Goal: Information Seeking & Learning: Learn about a topic

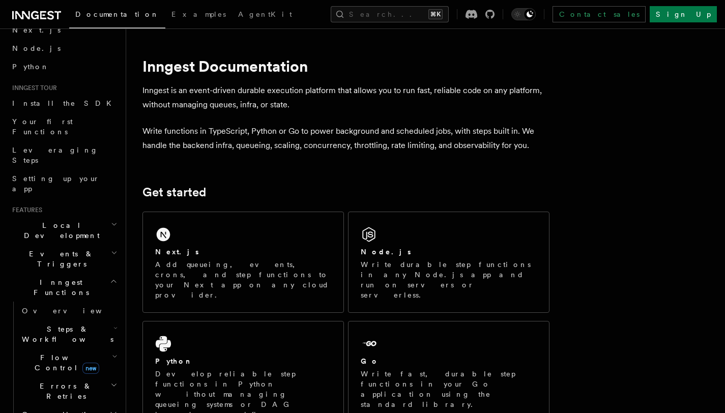
scroll to position [172, 0]
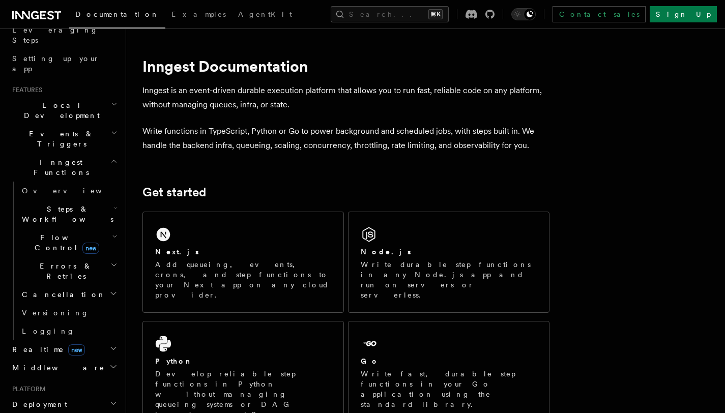
click at [79, 204] on span "Steps & Workflows" at bounding box center [66, 214] width 96 height 20
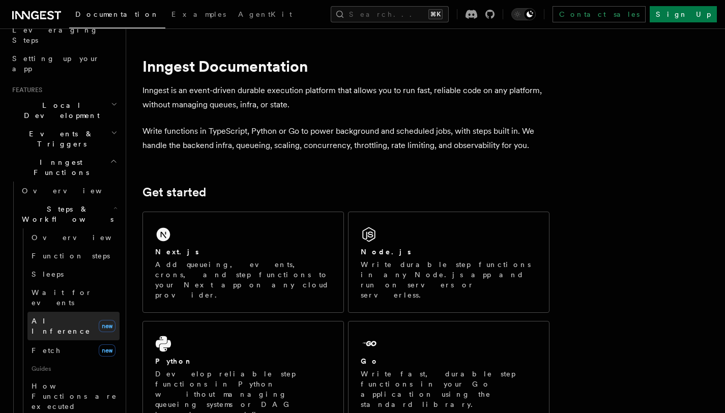
click at [52, 317] on span "AI Inference" at bounding box center [61, 326] width 59 height 18
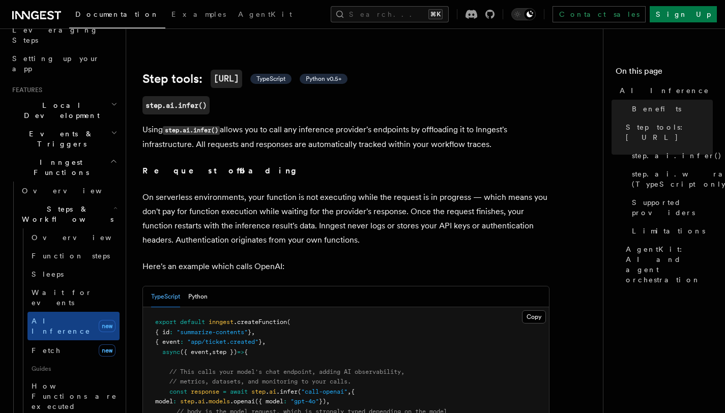
scroll to position [522, 0]
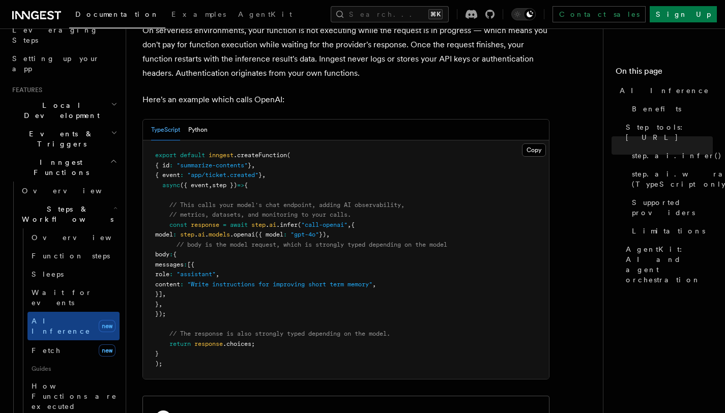
drag, startPoint x: 169, startPoint y: 213, endPoint x: 189, endPoint y: 303, distance: 92.1
click at [189, 303] on pre "export default inngest .createFunction ( { id : "summarize-contents" } , { even…" at bounding box center [346, 259] width 406 height 239
click at [60, 247] on link "Function steps" at bounding box center [73, 256] width 92 height 18
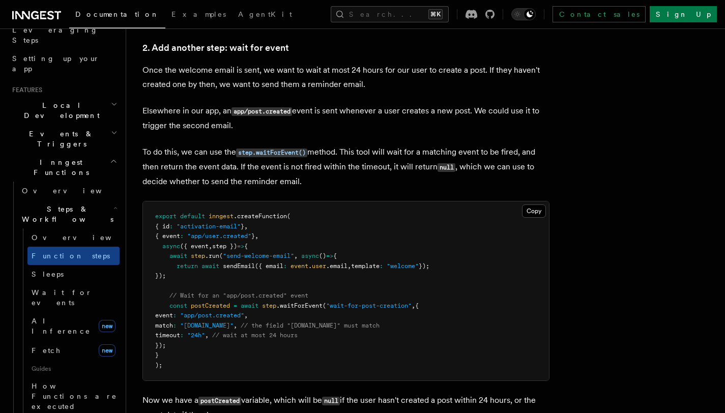
scroll to position [979, 0]
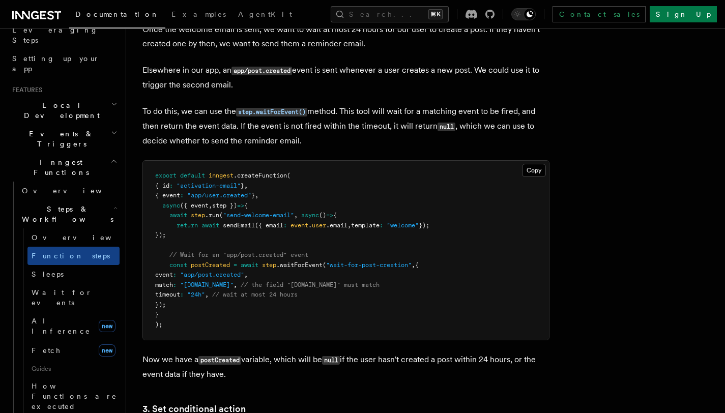
drag, startPoint x: 184, startPoint y: 241, endPoint x: 167, endPoint y: 221, distance: 25.7
click at [167, 221] on pre "export default inngest .createFunction ( { id : "activation-email" } , { event …" at bounding box center [346, 250] width 406 height 179
drag, startPoint x: 171, startPoint y: 266, endPoint x: 182, endPoint y: 307, distance: 41.7
click at [182, 307] on pre "export default inngest .createFunction ( { id : "activation-email" } , { event …" at bounding box center [346, 250] width 406 height 179
click at [237, 122] on p "To do this, we can use the step.waitForEvent() method. This tool will wait for …" at bounding box center [345, 126] width 407 height 44
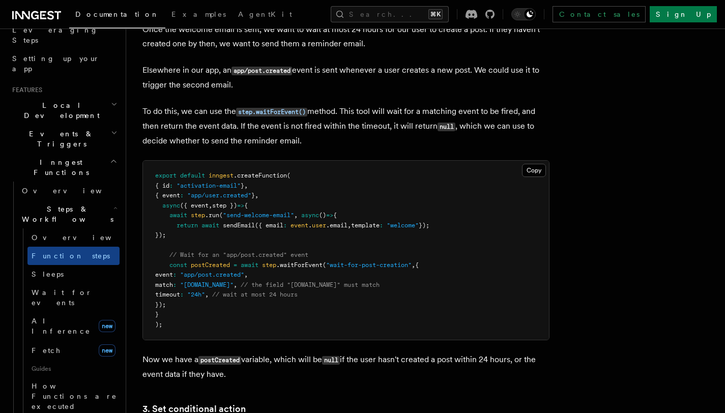
click at [157, 179] on span "export" at bounding box center [165, 175] width 21 height 7
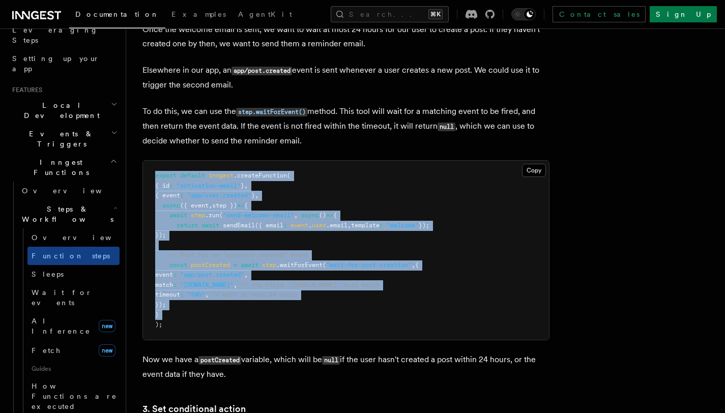
drag, startPoint x: 157, startPoint y: 180, endPoint x: 172, endPoint y: 314, distance: 134.6
click at [172, 314] on pre "export default inngest .createFunction ( { id : "activation-email" } , { event …" at bounding box center [346, 250] width 406 height 179
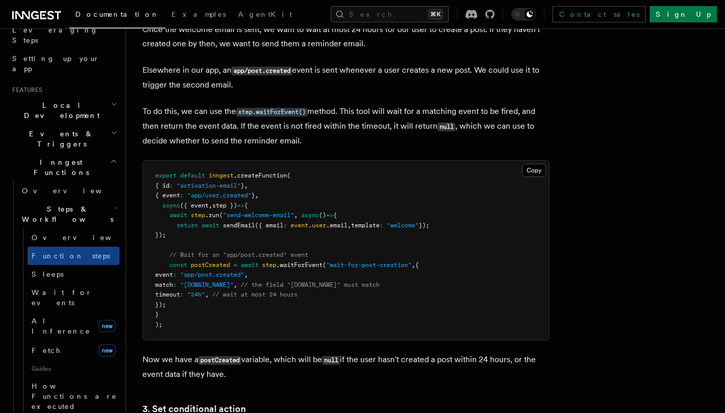
click at [212, 329] on pre "export default inngest .createFunction ( { id : "activation-email" } , { event …" at bounding box center [346, 250] width 406 height 179
click at [171, 219] on span "await" at bounding box center [178, 215] width 18 height 7
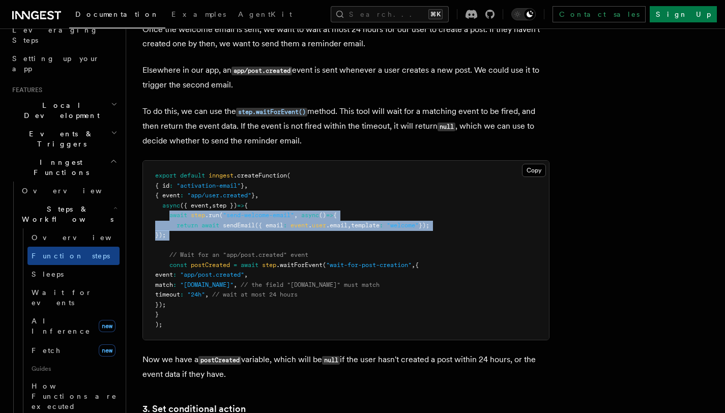
drag, startPoint x: 171, startPoint y: 219, endPoint x: 186, endPoint y: 239, distance: 25.0
click at [186, 239] on pre "export default inngest .createFunction ( { id : "activation-email" } , { event …" at bounding box center [346, 250] width 406 height 179
click at [189, 235] on pre "export default inngest .createFunction ( { id : "activation-email" } , { event …" at bounding box center [346, 250] width 406 height 179
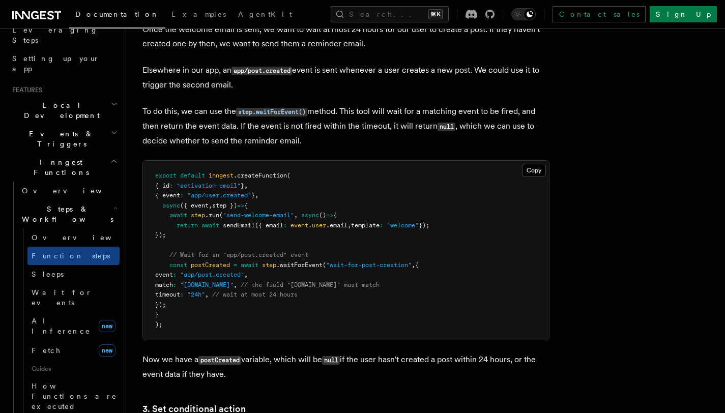
click at [187, 239] on pre "export default inngest .createFunction ( { id : "activation-email" } , { event …" at bounding box center [346, 250] width 406 height 179
click at [62, 312] on link "AI Inference new" at bounding box center [73, 326] width 92 height 28
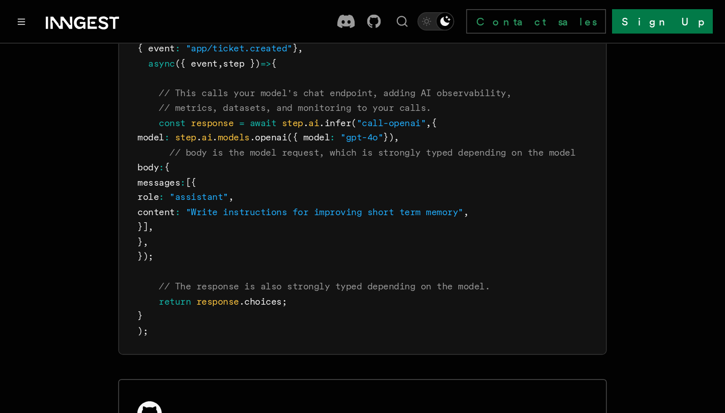
scroll to position [724, 0]
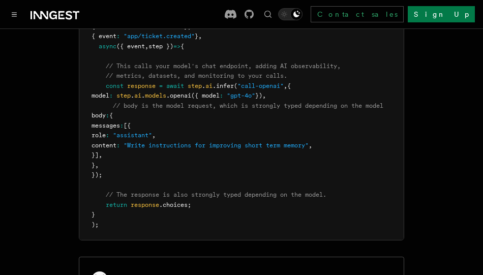
click at [197, 82] on span "step" at bounding box center [195, 85] width 14 height 7
drag, startPoint x: 197, startPoint y: 80, endPoint x: 227, endPoint y: 80, distance: 30.0
click at [227, 82] on span "const response = await step . ai .infer ( "call-openai" , {" at bounding box center [191, 85] width 199 height 7
click at [109, 92] on span "model" at bounding box center [101, 95] width 18 height 7
drag, startPoint x: 121, startPoint y: 99, endPoint x: 126, endPoint y: 165, distance: 65.8
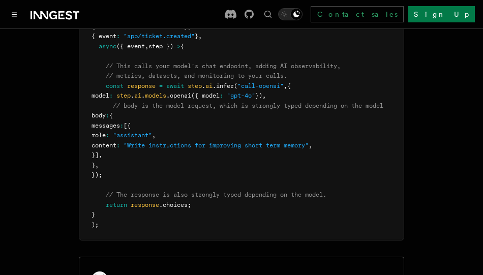
click at [126, 163] on pre "export default inngest .createFunction ( { id : "summarize-contents" } , { even…" at bounding box center [241, 121] width 324 height 239
click at [127, 167] on pre "export default inngest .createFunction ( { id : "summarize-contents" } , { even…" at bounding box center [241, 121] width 324 height 239
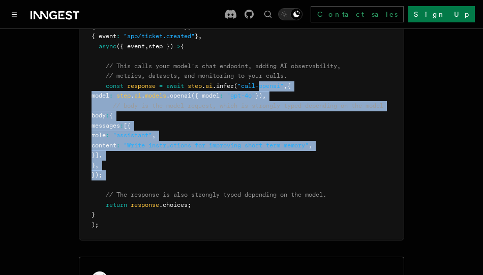
drag, startPoint x: 126, startPoint y: 166, endPoint x: 270, endPoint y: 79, distance: 168.0
click at [270, 79] on pre "export default inngest .createFunction ( { id : "summarize-contents" } , { even…" at bounding box center [241, 121] width 324 height 239
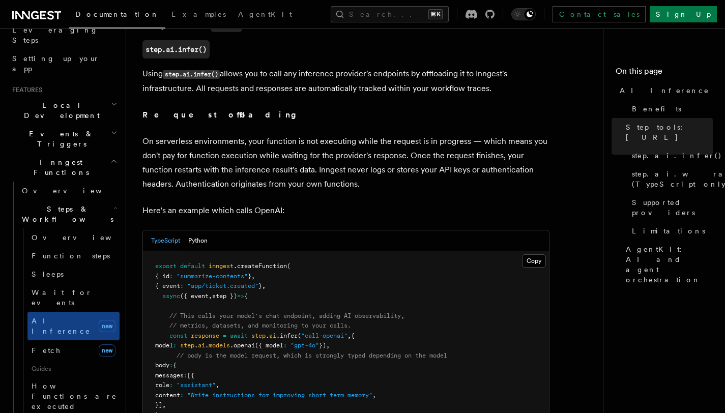
click at [331, 203] on p "Here's an example which calls OpenAI:" at bounding box center [345, 210] width 407 height 14
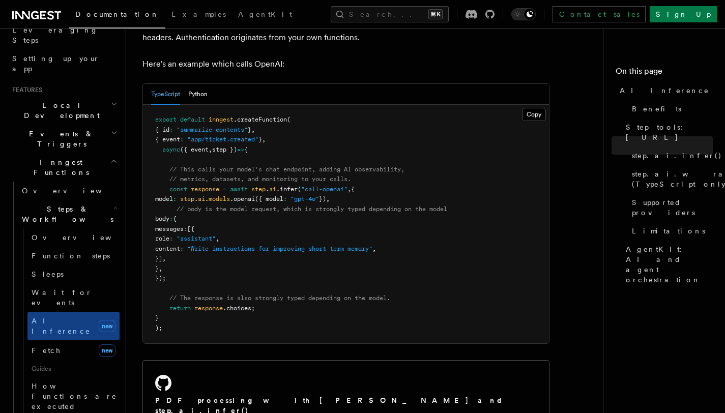
scroll to position [564, 0]
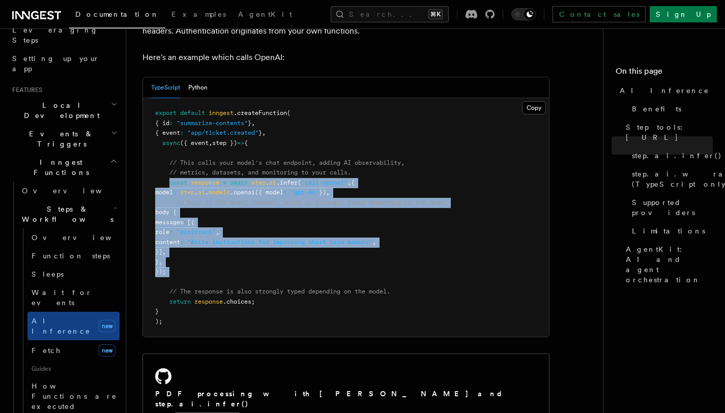
drag, startPoint x: 180, startPoint y: 265, endPoint x: 170, endPoint y: 173, distance: 92.6
click at [170, 173] on pre "export default inngest .createFunction ( { id : "summarize-contents" } , { even…" at bounding box center [346, 217] width 406 height 239
click at [170, 179] on span "const" at bounding box center [178, 182] width 18 height 7
drag, startPoint x: 170, startPoint y: 173, endPoint x: 190, endPoint y: 259, distance: 88.1
click at [185, 263] on pre "export default inngest .createFunction ( { id : "summarize-contents" } , { even…" at bounding box center [346, 217] width 406 height 239
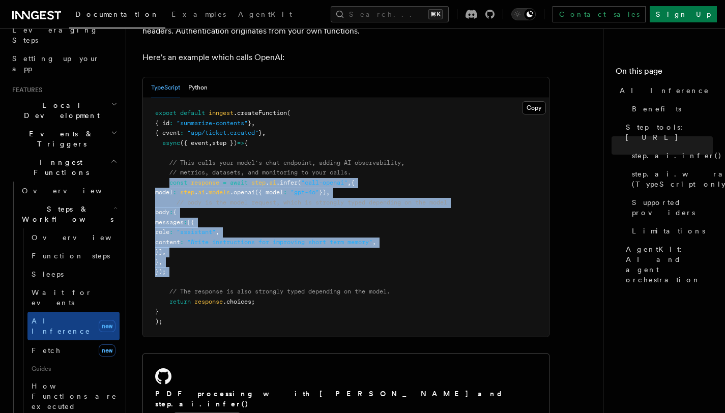
click at [254, 189] on span ".openai" at bounding box center [242, 192] width 25 height 7
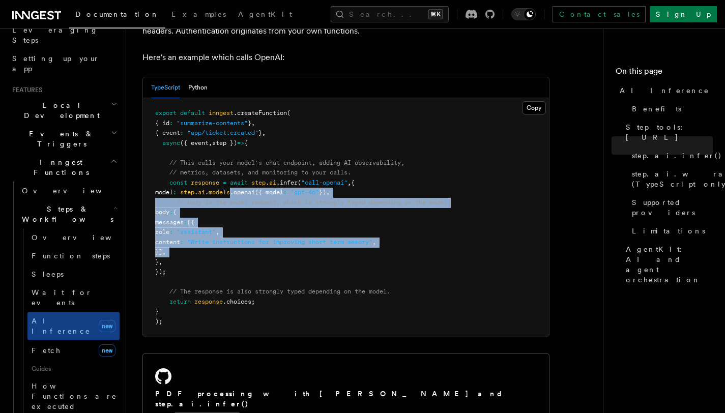
drag, startPoint x: 254, startPoint y: 177, endPoint x: 246, endPoint y: 244, distance: 67.2
click at [251, 238] on pre "export default inngest .createFunction ( { id : "summarize-contents" } , { even…" at bounding box center [346, 217] width 406 height 239
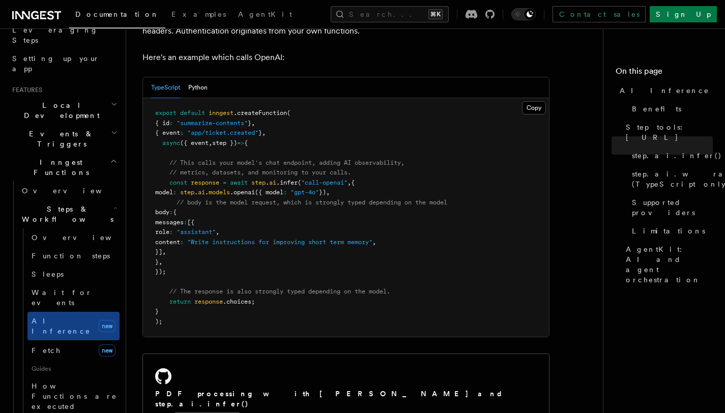
click at [233, 258] on pre "export default inngest .createFunction ( { id : "summarize-contents" } , { even…" at bounding box center [346, 217] width 406 height 239
drag, startPoint x: 197, startPoint y: 262, endPoint x: 168, endPoint y: 166, distance: 100.4
click at [168, 166] on pre "export default inngest .createFunction ( { id : "summarize-contents" } , { even…" at bounding box center [346, 217] width 406 height 239
click at [168, 179] on span at bounding box center [162, 182] width 14 height 7
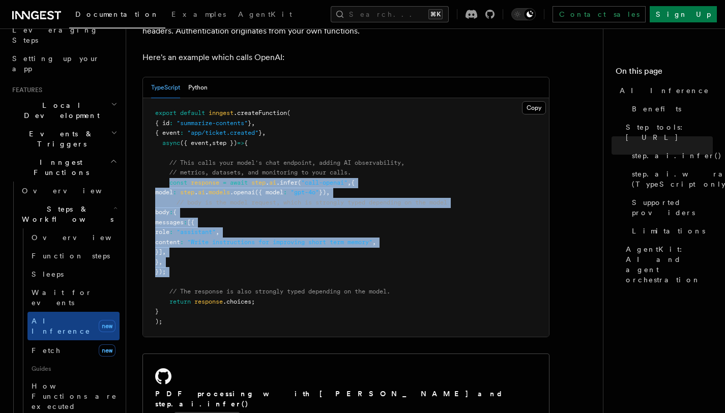
drag, startPoint x: 168, startPoint y: 167, endPoint x: 181, endPoint y: 256, distance: 89.9
click at [181, 256] on pre "export default inngest .createFunction ( { id : "summarize-contents" } , { even…" at bounding box center [346, 217] width 406 height 239
click at [181, 257] on pre "export default inngest .createFunction ( { id : "summarize-contents" } , { even…" at bounding box center [346, 217] width 406 height 239
drag, startPoint x: 181, startPoint y: 257, endPoint x: 173, endPoint y: 177, distance: 80.3
click at [173, 177] on pre "export default inngest .createFunction ( { id : "summarize-contents" } , { even…" at bounding box center [346, 217] width 406 height 239
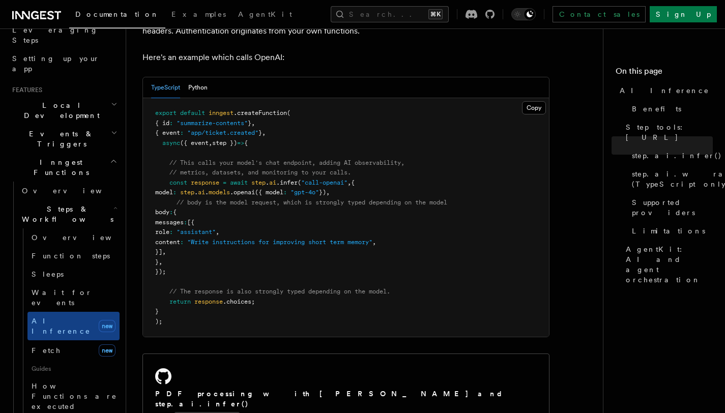
click at [174, 179] on span "const" at bounding box center [178, 182] width 18 height 7
drag, startPoint x: 174, startPoint y: 171, endPoint x: 178, endPoint y: 256, distance: 85.0
click at [178, 255] on pre "export default inngest .createFunction ( { id : "summarize-contents" } , { even…" at bounding box center [346, 217] width 406 height 239
click at [166, 268] on span "});" at bounding box center [160, 271] width 11 height 7
